Goal: Obtain resource: Download file/media

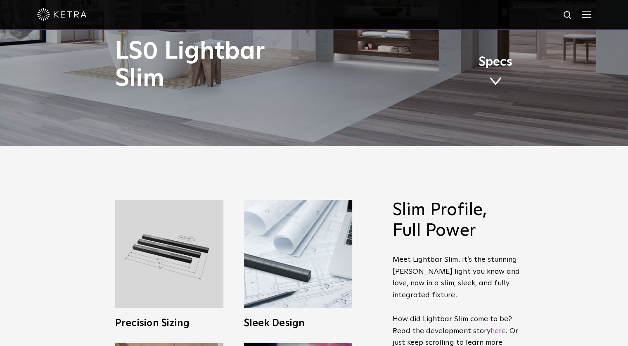
scroll to position [206, 0]
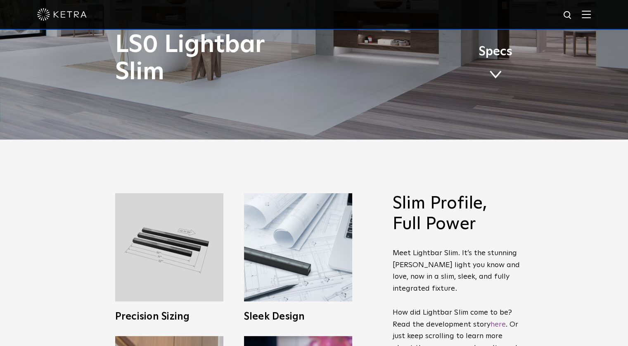
click at [499, 58] on span "Specs" at bounding box center [495, 52] width 34 height 12
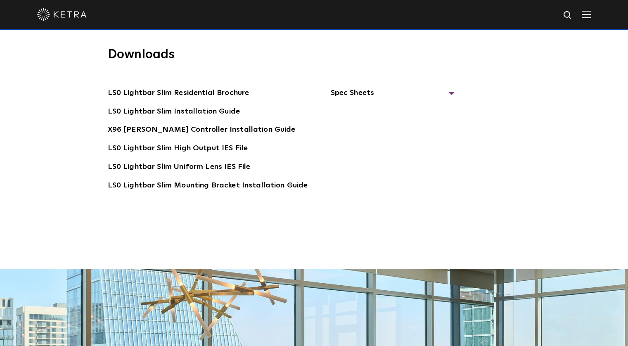
scroll to position [1623, 0]
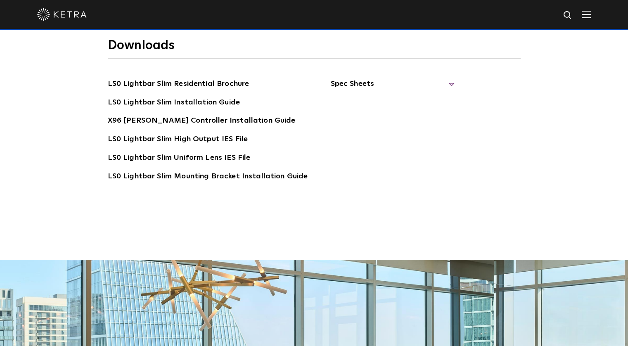
click at [352, 78] on span "Spec Sheets" at bounding box center [392, 87] width 124 height 18
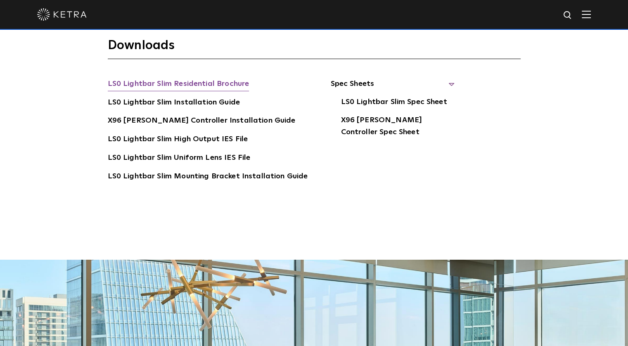
click at [170, 78] on link "LS0 Lightbar Slim Residential Brochure" at bounding box center [179, 84] width 142 height 13
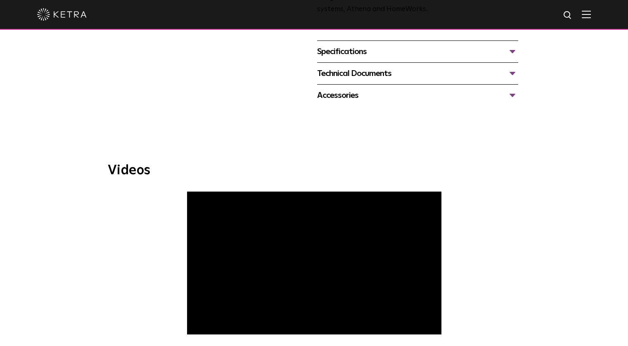
scroll to position [413, 0]
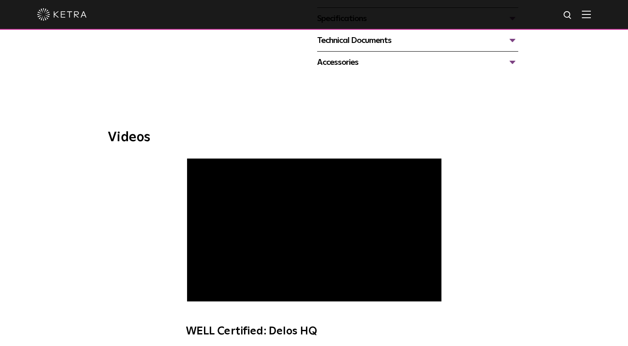
click at [511, 42] on div "Technical Documents" at bounding box center [417, 40] width 201 height 13
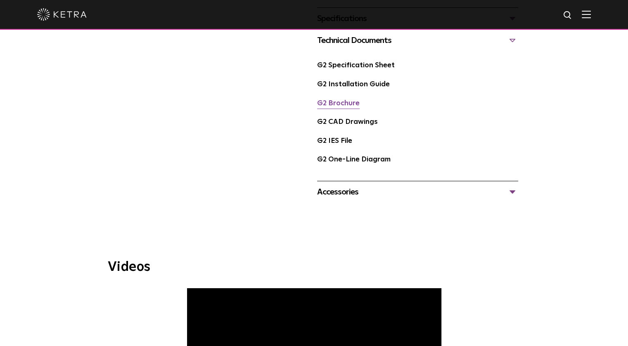
click at [328, 101] on link "G2 Brochure" at bounding box center [338, 103] width 43 height 7
click at [345, 196] on div "Accessories" at bounding box center [417, 191] width 201 height 13
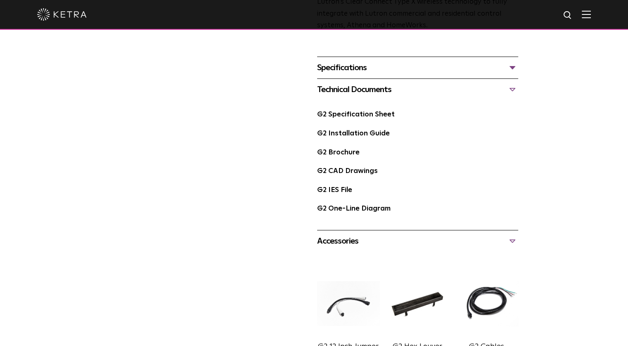
scroll to position [371, 0]
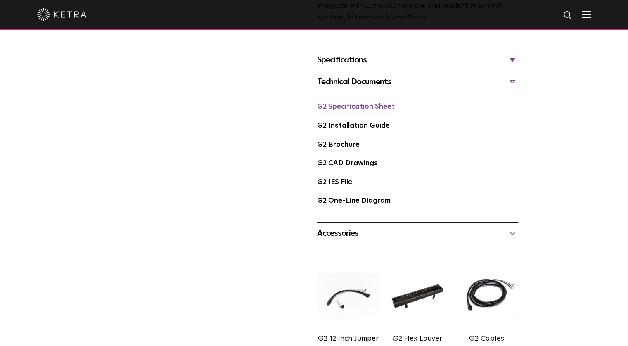
click at [364, 109] on link "G2 Specification Sheet" at bounding box center [356, 106] width 78 height 7
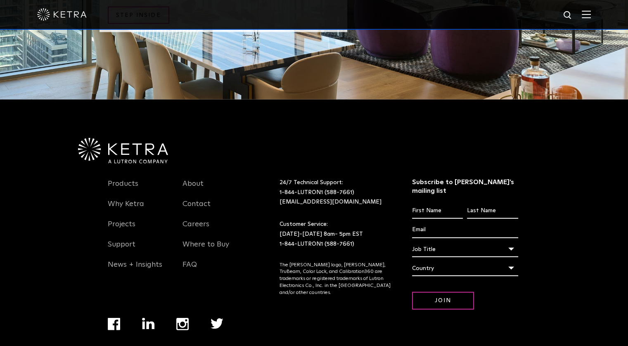
scroll to position [2056, 0]
